Goal: Find contact information: Obtain details needed to contact an individual or organization

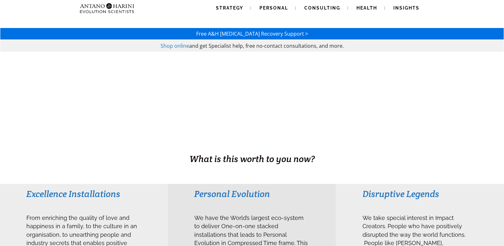
drag, startPoint x: 503, startPoint y: 18, endPoint x: 509, endPoint y: 44, distance: 26.9
click at [504, 44] on html "Strategy Personal Consulting Health Insights Strategy Personal Consulting Healt…" at bounding box center [252, 123] width 504 height 246
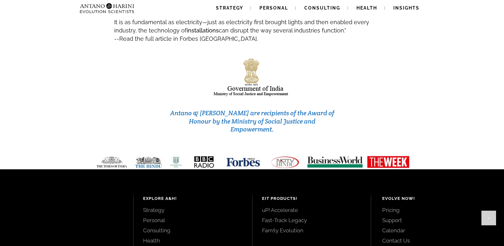
scroll to position [2721, 0]
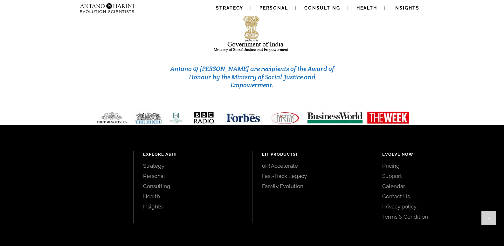
click at [395, 193] on link "Contact Us" at bounding box center [436, 196] width 108 height 7
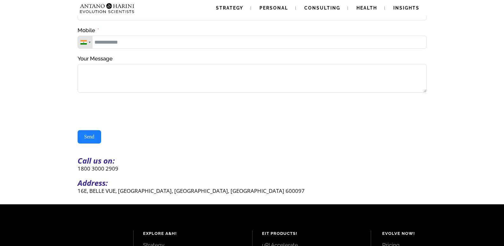
scroll to position [77, 0]
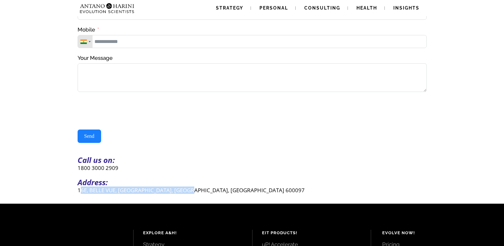
drag, startPoint x: 80, startPoint y: 195, endPoint x: 192, endPoint y: 195, distance: 112.6
click at [192, 194] on p "16E, BELLE VUE, [GEOGRAPHIC_DATA], [GEOGRAPHIC_DATA], [GEOGRAPHIC_DATA] 600097" at bounding box center [252, 189] width 349 height 7
click at [70, 195] on div "Send Message Contact Us(#23) Δ Name Email Mobile [GEOGRAPHIC_DATA] +1 [GEOGRAPH…" at bounding box center [252, 63] width 504 height 281
drag, startPoint x: 72, startPoint y: 193, endPoint x: 253, endPoint y: 194, distance: 181.3
click at [253, 194] on div "Send Message Contact Us(#23) Δ Name Email Mobile United States +1 United Kingdo…" at bounding box center [252, 63] width 504 height 281
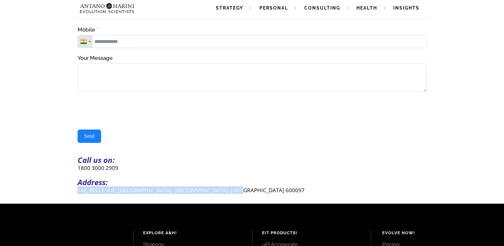
copy p "16E, BELLE VUE, CASUARINA DRIVE, CHENNAI, TAMILNADU 600097"
